Goal: Task Accomplishment & Management: Manage account settings

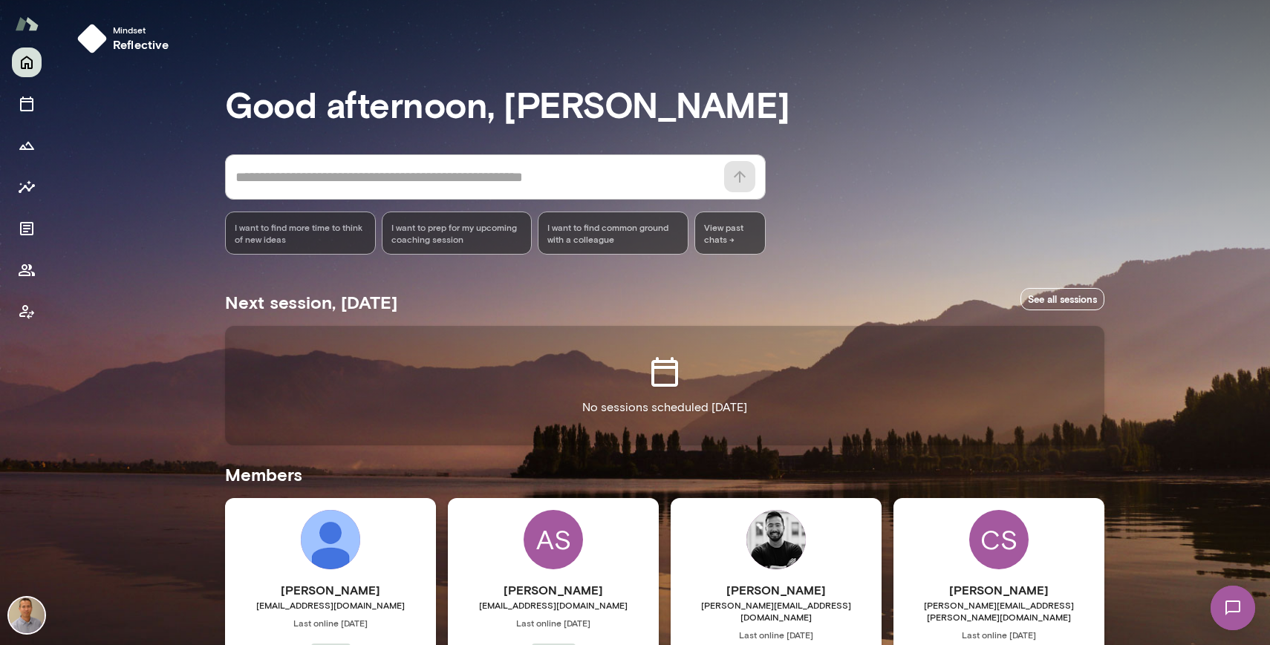
click at [1133, 235] on div "Mindset reflective Good afternoon, [PERSON_NAME] * ​ ​ I want to find more time…" at bounding box center [661, 542] width 1217 height 1084
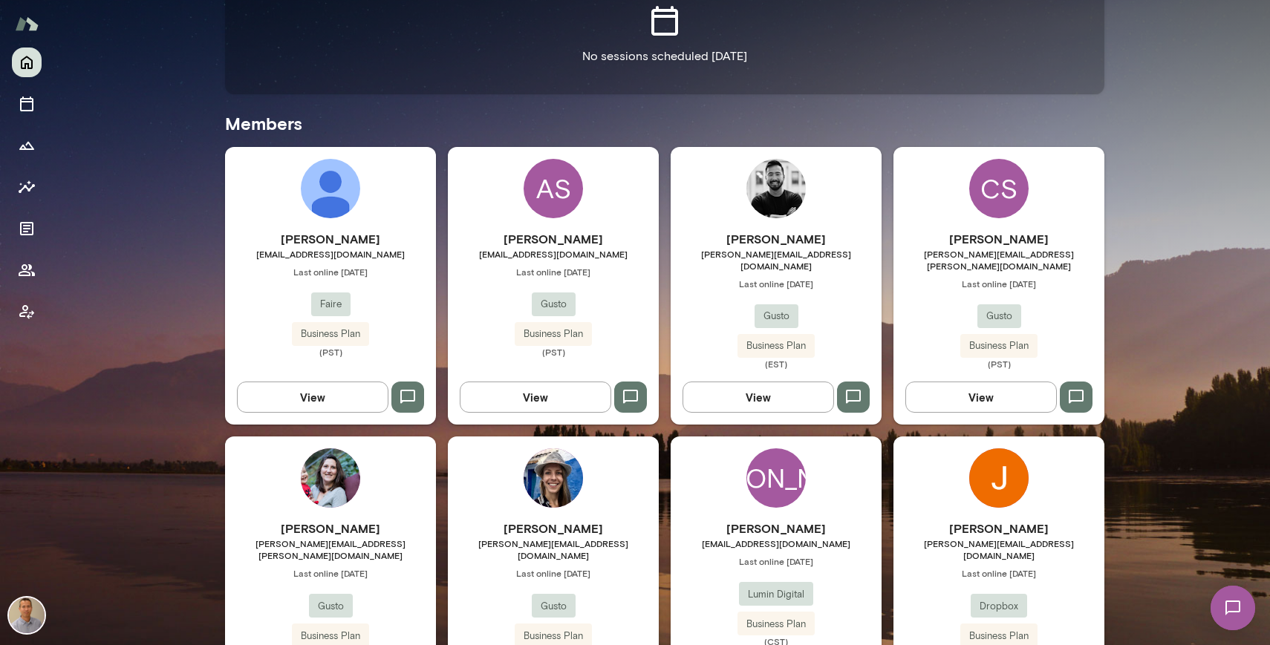
scroll to position [414, 0]
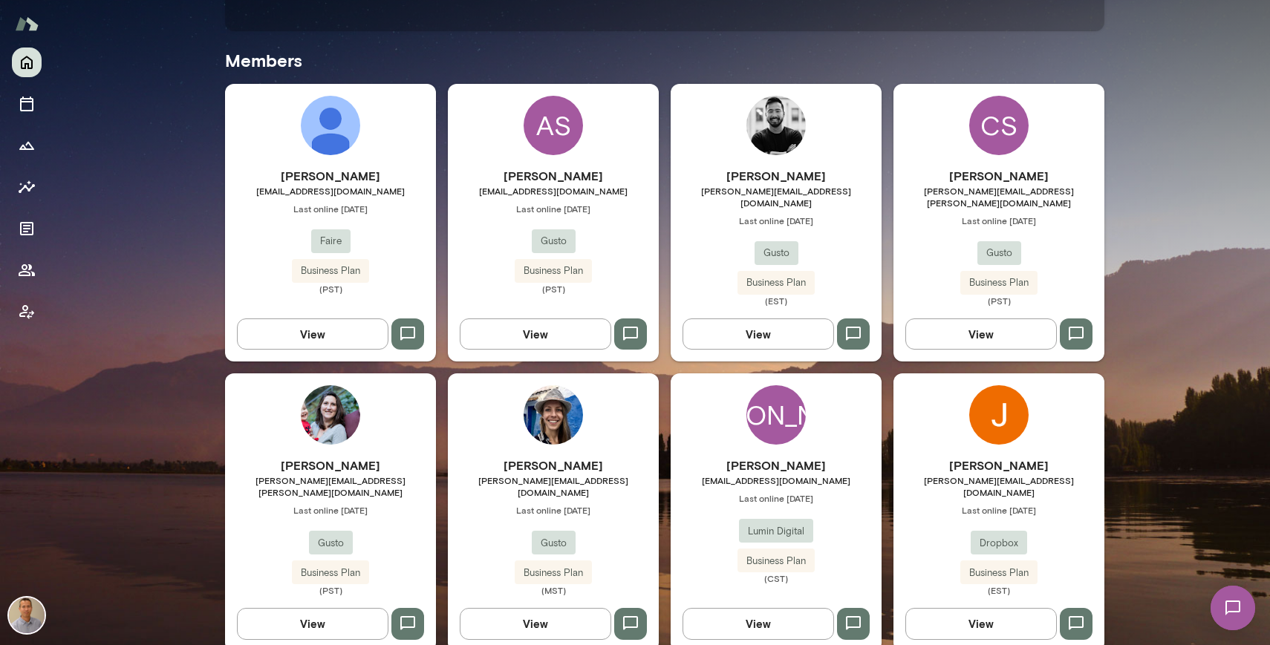
click at [396, 425] on div "[PERSON_NAME] [PERSON_NAME][EMAIL_ADDRESS][PERSON_NAME][DOMAIN_NAME] Last onlin…" at bounding box center [330, 513] width 211 height 278
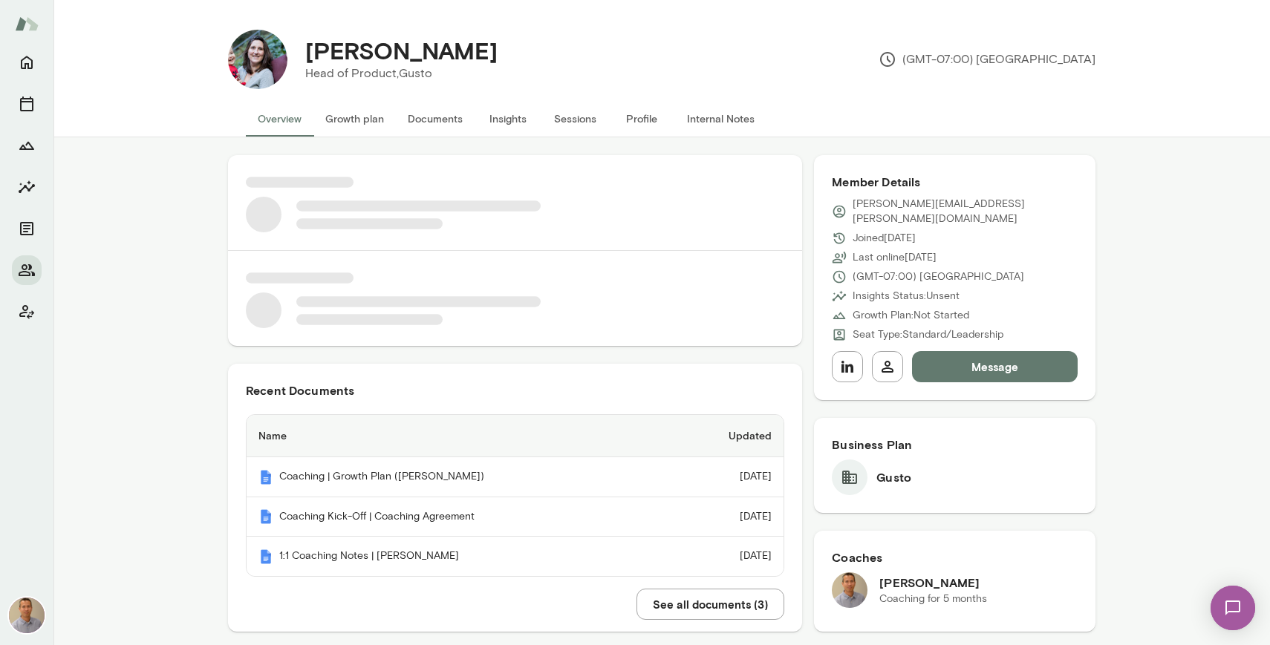
scroll to position [30, 0]
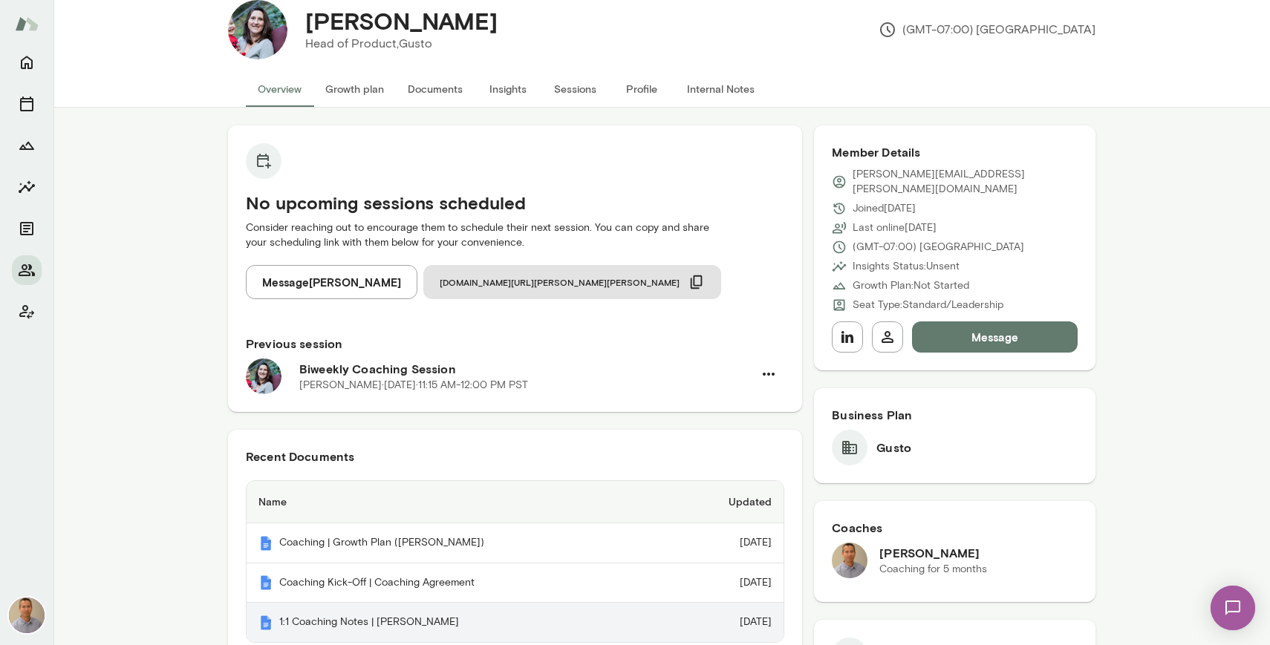
click at [353, 622] on th "1:1 Coaching Notes | [PERSON_NAME]" at bounding box center [459, 622] width 424 height 39
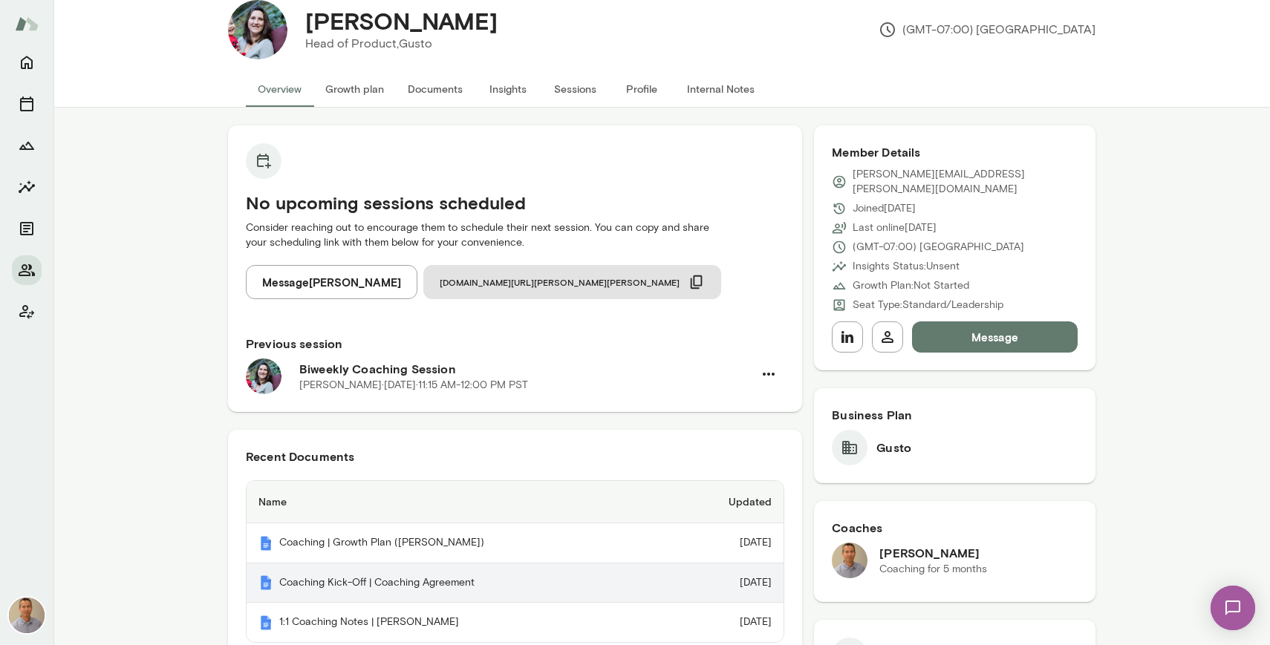
click at [355, 582] on th "Coaching Kick-Off | Coaching Agreement" at bounding box center [459, 584] width 424 height 40
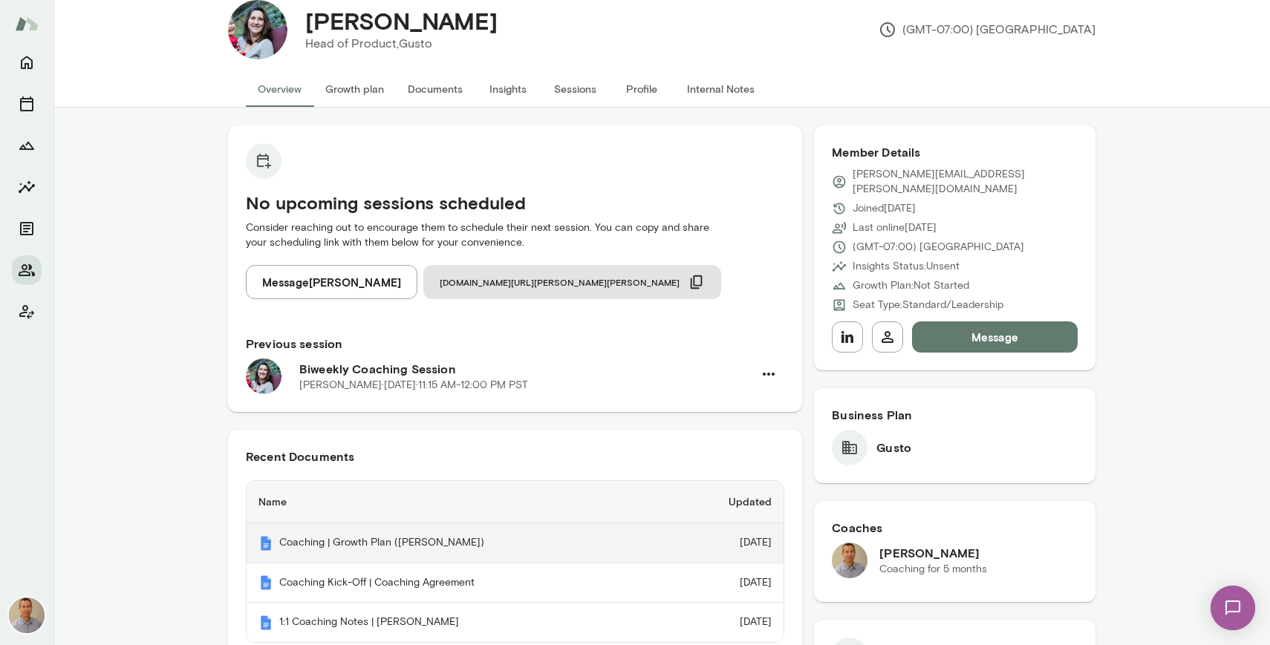
click at [316, 546] on th "Coaching | Growth Plan ([PERSON_NAME])" at bounding box center [459, 544] width 424 height 40
